Goal: Task Accomplishment & Management: Complete application form

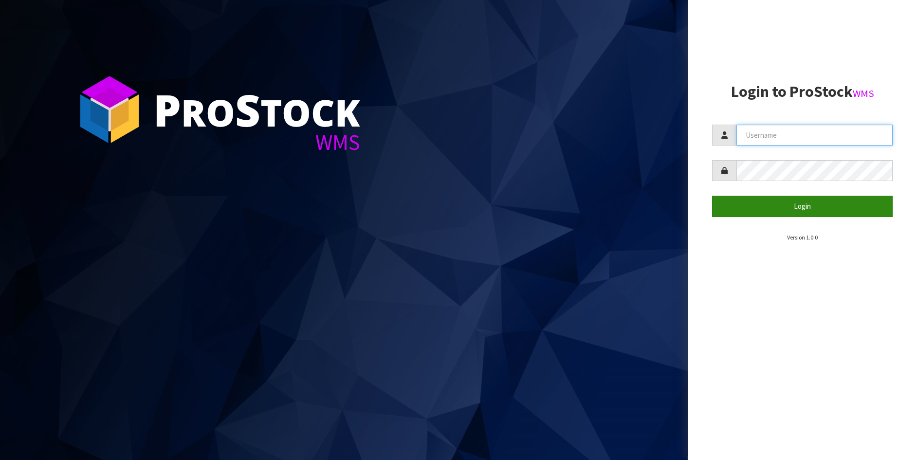
type input "[PERSON_NAME]"
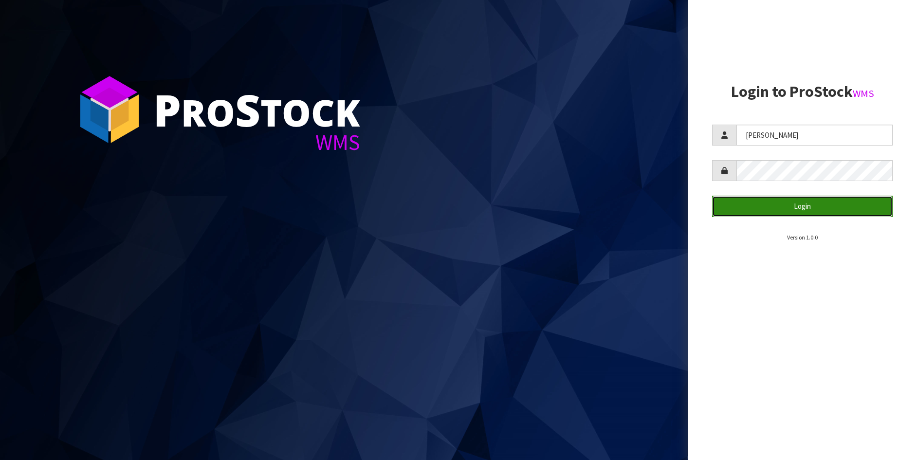
click at [785, 204] on button "Login" at bounding box center [802, 206] width 181 height 21
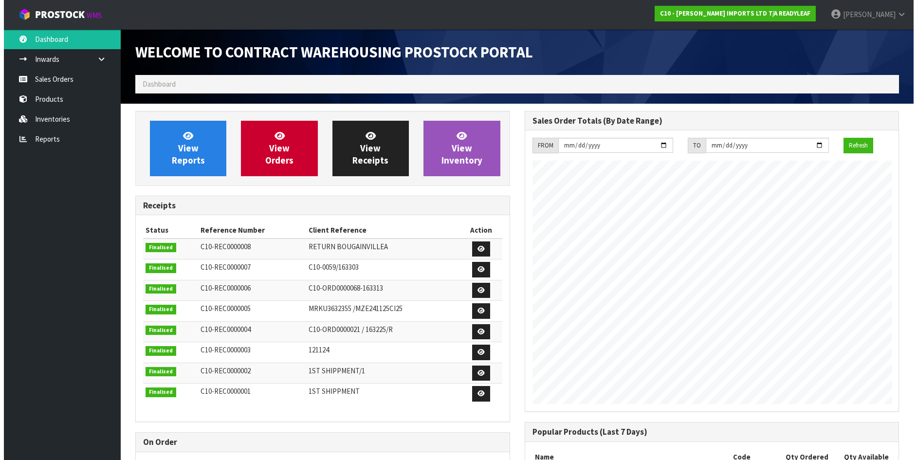
scroll to position [462, 389]
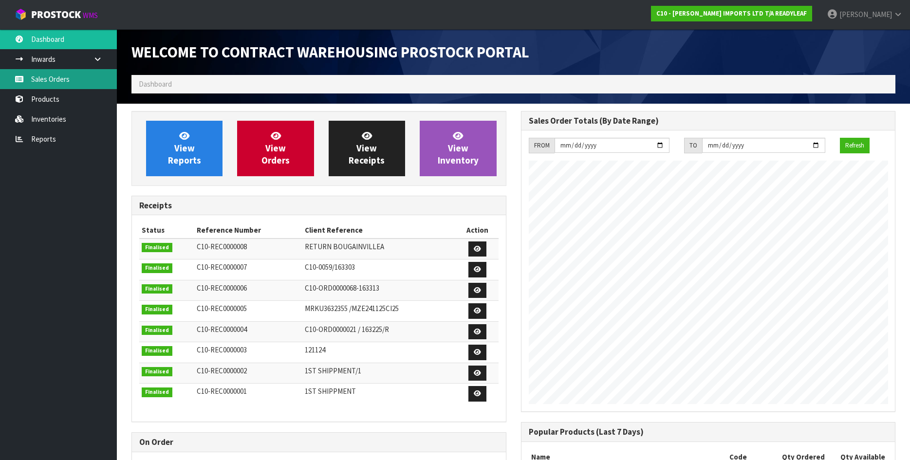
click at [66, 79] on link "Sales Orders" at bounding box center [58, 79] width 117 height 20
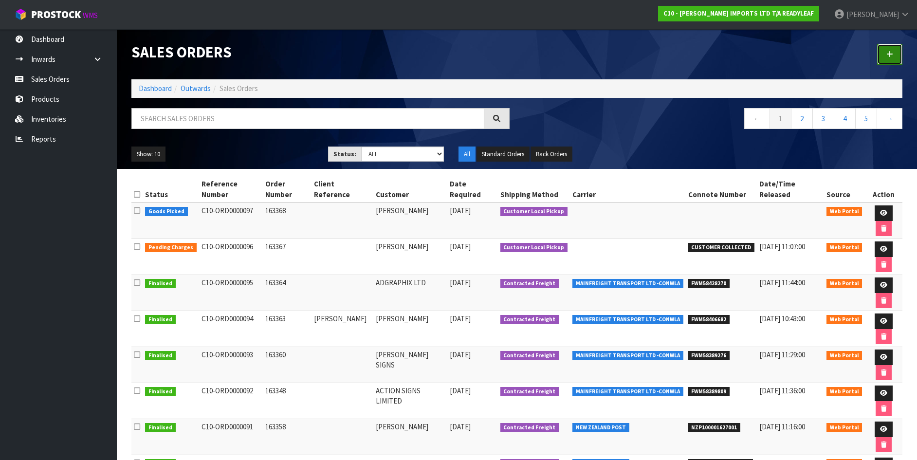
click at [890, 53] on icon at bounding box center [890, 54] width 7 height 7
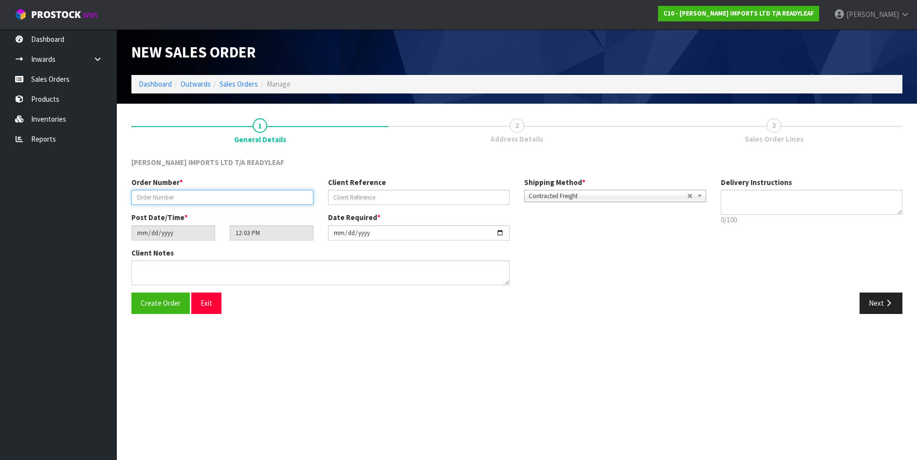
click at [175, 199] on input "text" at bounding box center [222, 197] width 182 height 15
type input "163369"
click at [170, 298] on span "Create Order" at bounding box center [161, 302] width 40 height 9
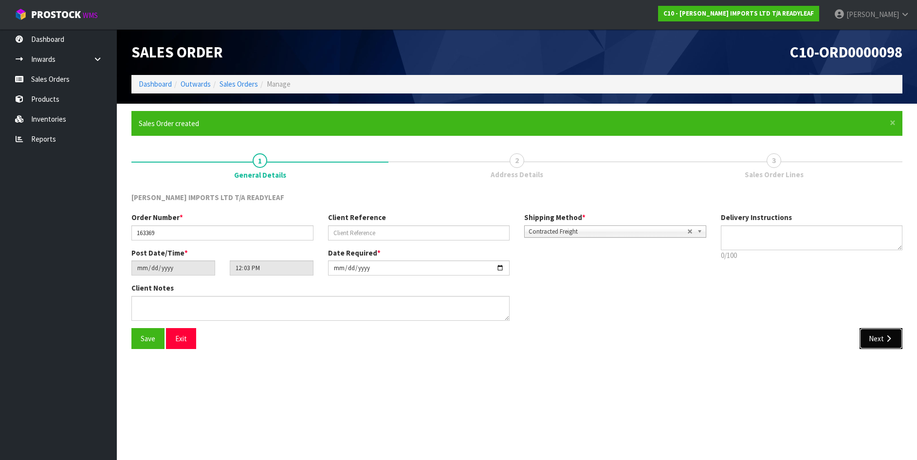
click at [885, 340] on icon "button" at bounding box center [888, 338] width 9 height 7
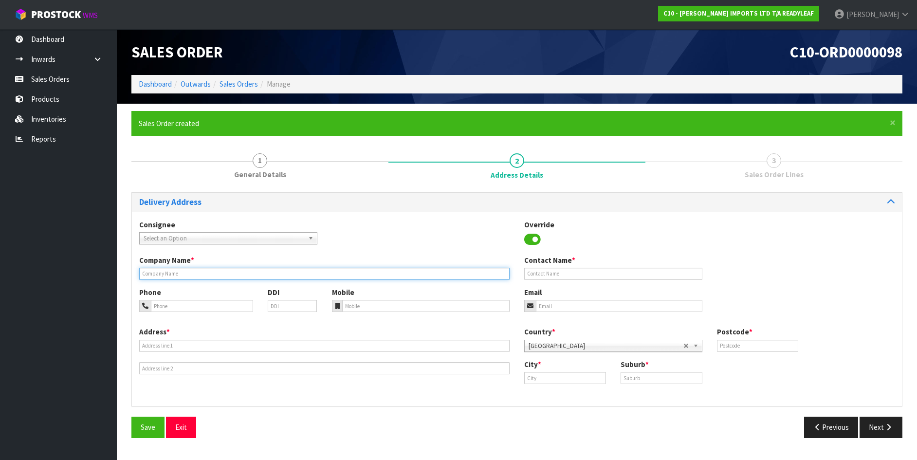
click at [169, 273] on input "text" at bounding box center [324, 274] width 371 height 12
type input "[PERSON_NAME]"
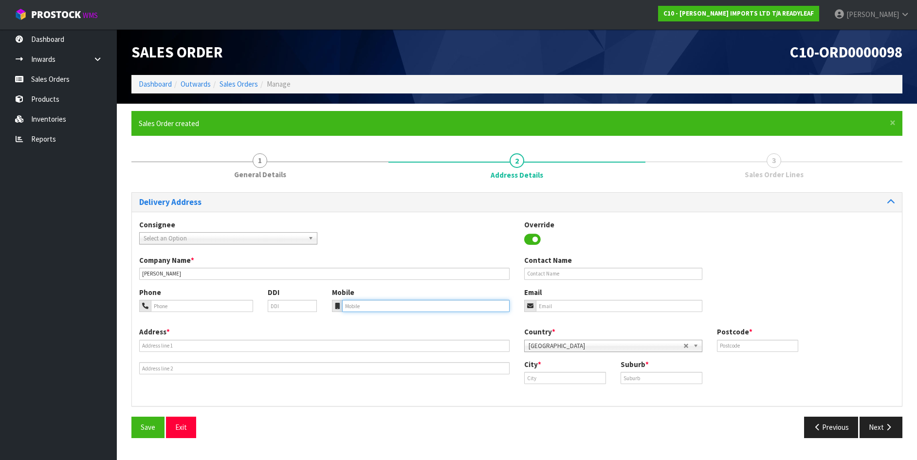
click at [351, 306] on input "tel" at bounding box center [426, 306] width 168 height 12
type input "0273746645"
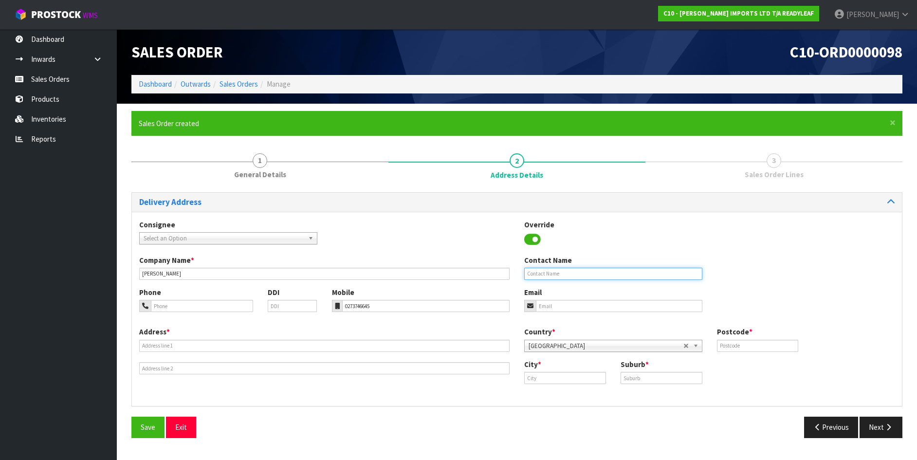
click at [560, 272] on input "text" at bounding box center [613, 274] width 178 height 12
type input "[PERSON_NAME]"
click at [557, 303] on input "email" at bounding box center [619, 306] width 167 height 12
type input "[EMAIL_ADDRESS][DOMAIN_NAME]"
click at [529, 375] on input "text" at bounding box center [565, 378] width 82 height 12
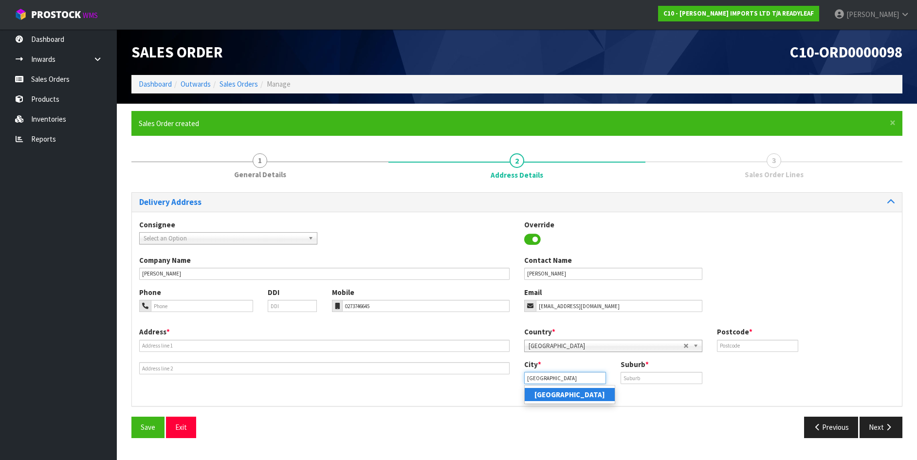
type input "[GEOGRAPHIC_DATA]"
click at [553, 396] on strong "[GEOGRAPHIC_DATA]" at bounding box center [570, 394] width 71 height 9
click at [640, 377] on input "text" at bounding box center [662, 378] width 82 height 12
type input "[GEOGRAPHIC_DATA]"
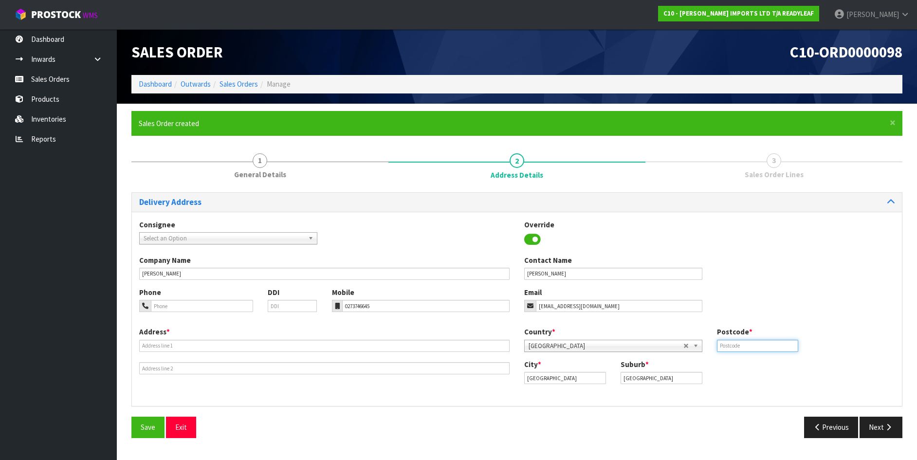
click at [727, 347] on input "text" at bounding box center [758, 346] width 82 height 12
type input "1010"
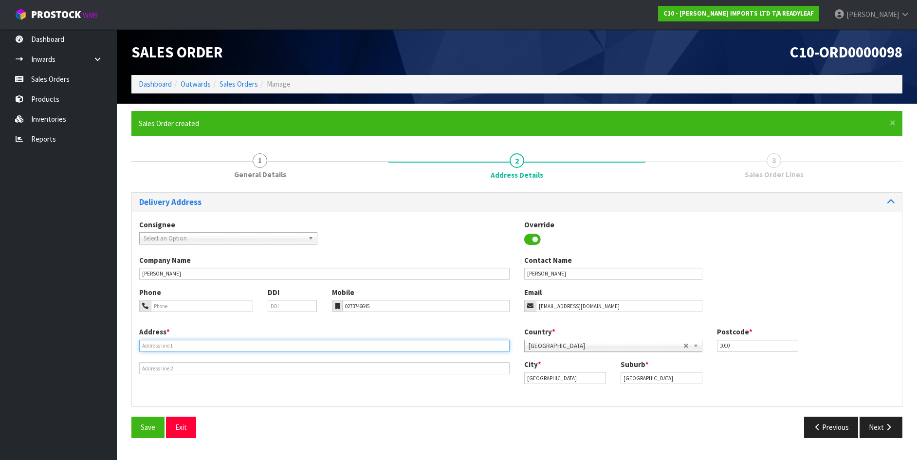
click at [159, 342] on input "text" at bounding box center [324, 346] width 371 height 12
type input "[STREET_ADDRESS][PERSON_NAME]"
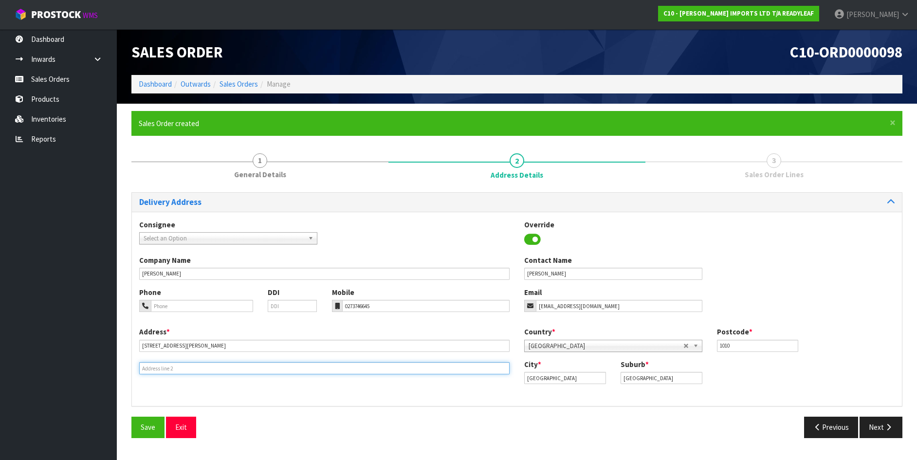
click at [153, 368] on input "text" at bounding box center [324, 368] width 371 height 12
type input "[GEOGRAPHIC_DATA]"
click at [156, 427] on button "Save" at bounding box center [147, 427] width 33 height 21
click at [875, 431] on button "Next" at bounding box center [881, 427] width 43 height 21
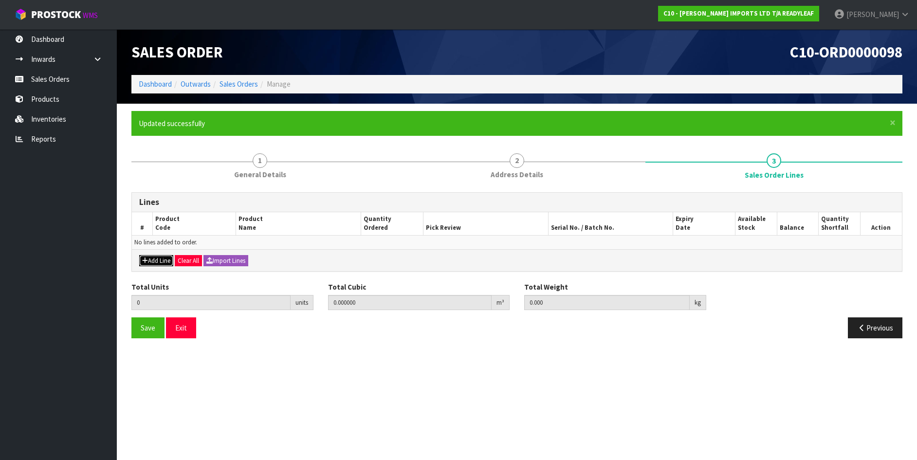
click at [155, 260] on button "Add Line" at bounding box center [156, 261] width 34 height 12
type input "0"
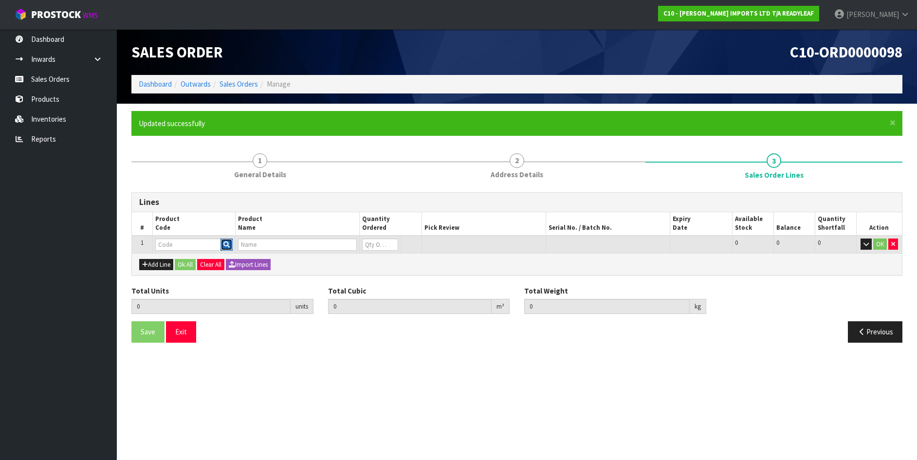
click at [227, 246] on icon "button" at bounding box center [227, 245] width 6 height 6
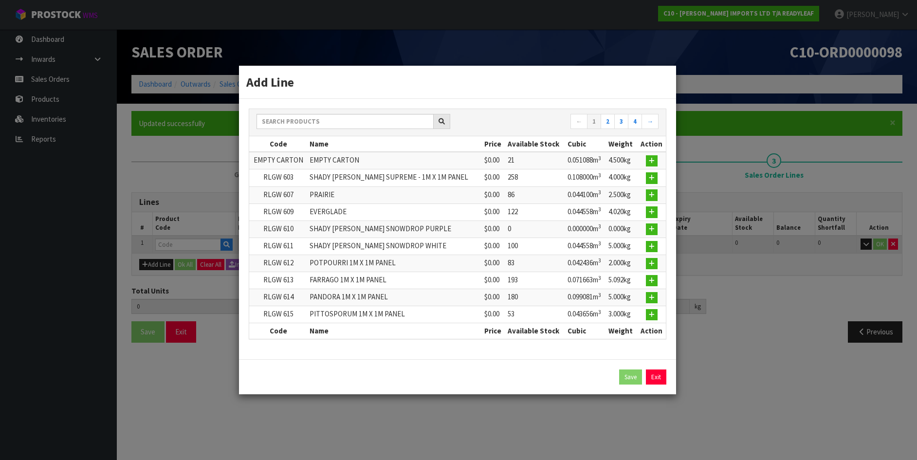
click at [187, 244] on div "Add Line ← 1 2 3 4 → Code Name Price Available Stock Cubic Weight Action EMPTY …" at bounding box center [458, 230] width 917 height 460
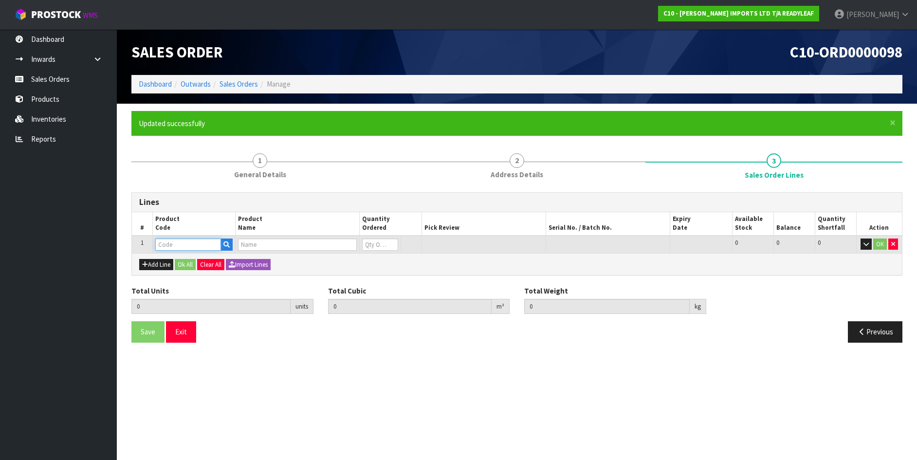
click at [161, 245] on input "text" at bounding box center [188, 245] width 66 height 12
type input "RTRS"
click at [164, 271] on link "RTRS 104" at bounding box center [194, 274] width 77 height 13
type input "RTRS 104"
type input "0.000000"
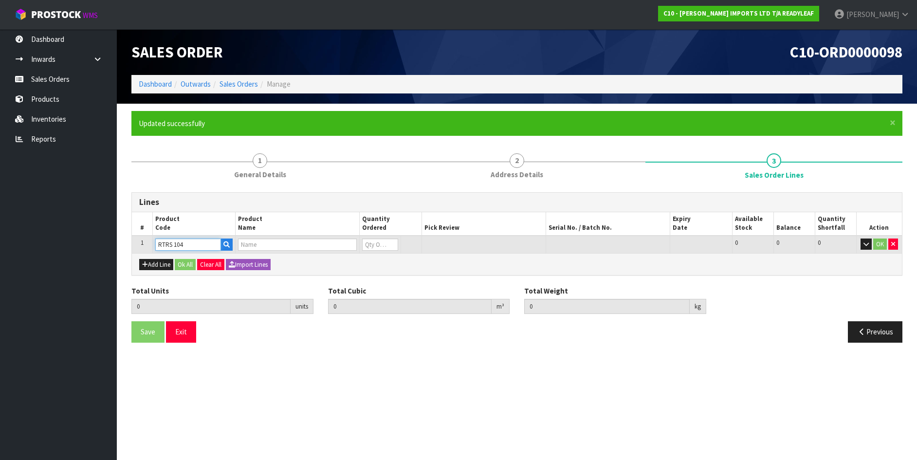
type input "0.000"
type input "LEAFY TRELLIS - PRIVET"
type input "0"
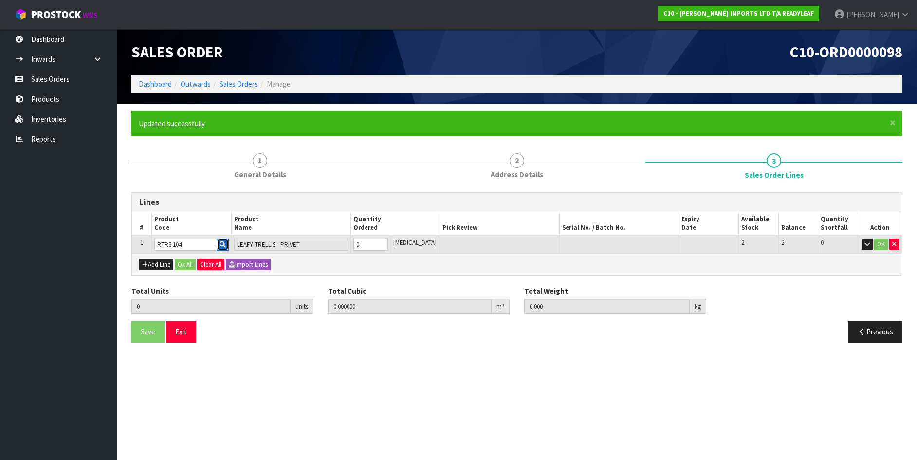
click at [226, 242] on icon "button" at bounding box center [223, 245] width 6 height 6
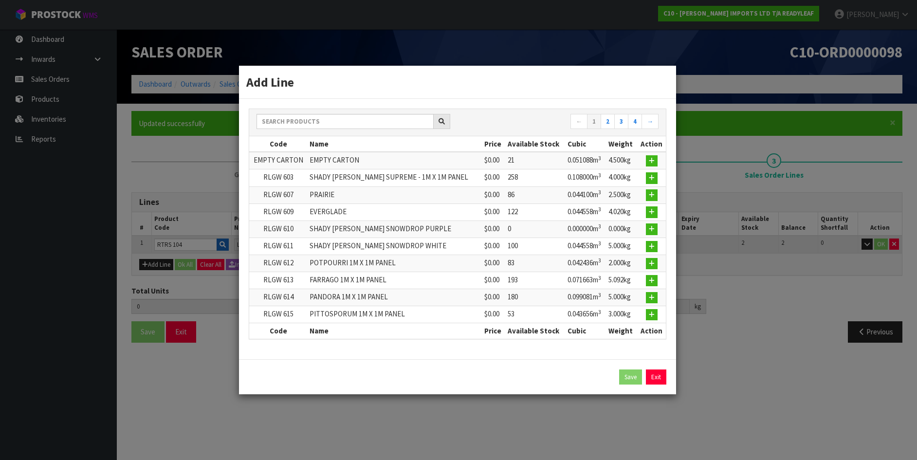
click at [226, 242] on div "Add Line ← 1 2 3 4 → Code Name Price Available Stock Cubic Weight Action EMPTY …" at bounding box center [458, 230] width 917 height 460
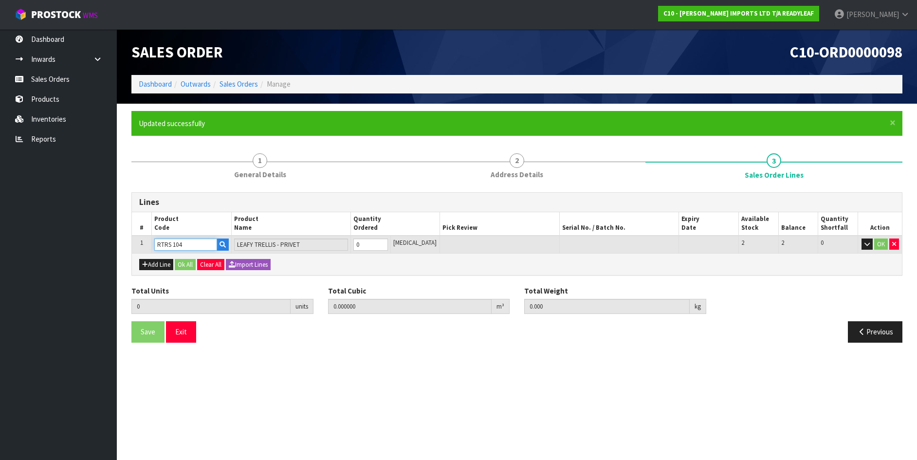
click at [185, 239] on input "RTRS 104" at bounding box center [185, 245] width 63 height 12
type input "RTRS 105"
type input "LEAFY TRELLIS - KARO"
type input "RTRS 105"
click at [375, 247] on input "0" at bounding box center [371, 245] width 35 height 12
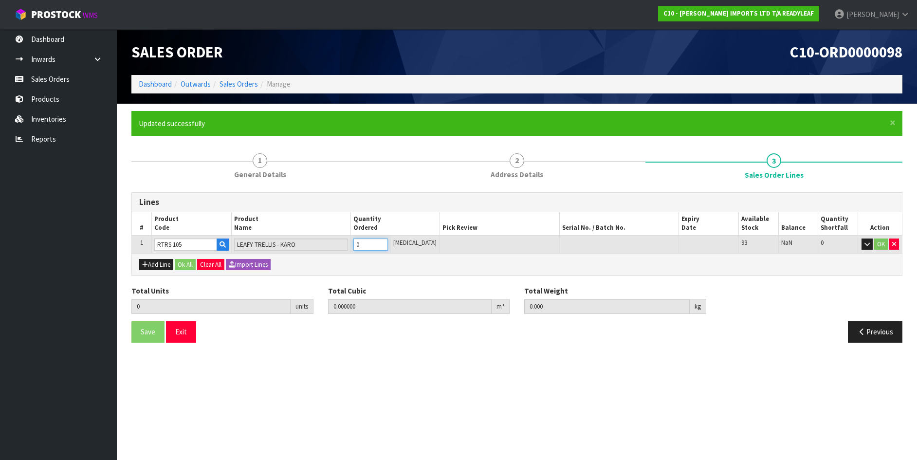
type input "0"
type input "3"
type input "0.1053"
type input "15.75"
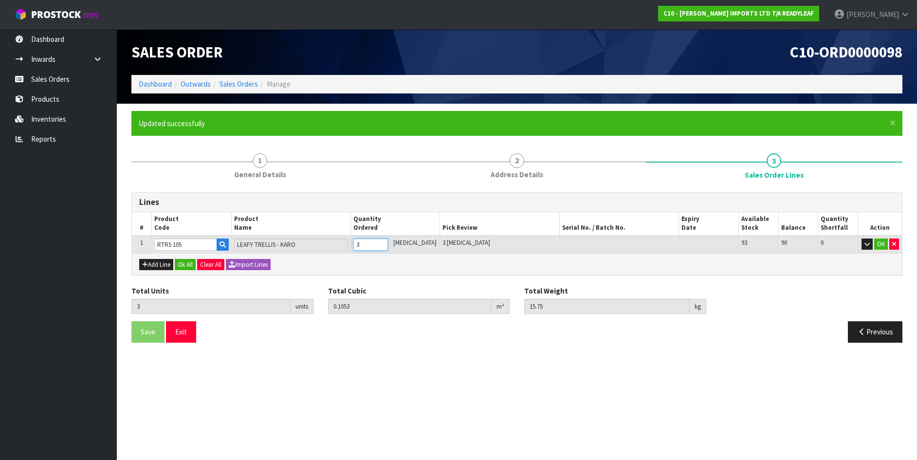
type input "3"
drag, startPoint x: 887, startPoint y: 201, endPoint x: 871, endPoint y: 243, distance: 45.9
click at [883, 210] on div "Lines" at bounding box center [517, 202] width 770 height 19
click at [878, 247] on button "OK" at bounding box center [882, 245] width 14 height 12
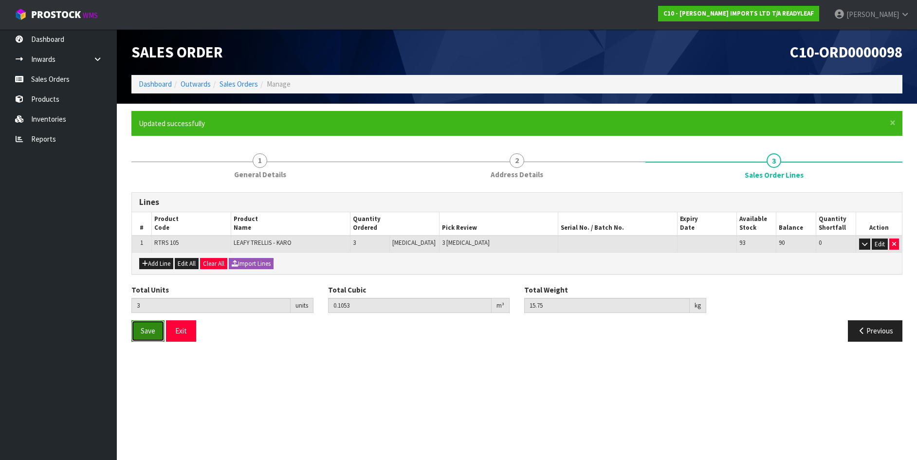
click at [149, 333] on span "Save" at bounding box center [148, 330] width 15 height 9
click at [179, 329] on button "Exit" at bounding box center [181, 330] width 30 height 21
